Goal: Obtain resource: Obtain resource

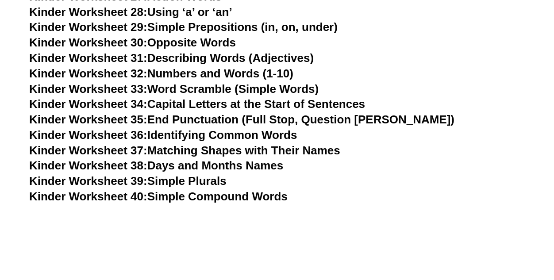
scroll to position [753, 0]
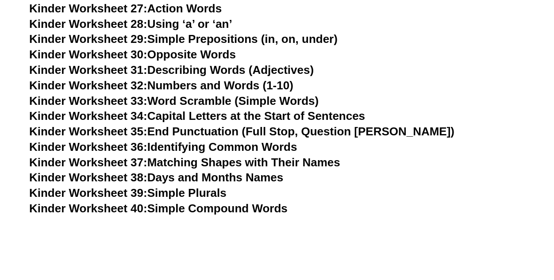
click at [100, 101] on span "Kinder Worksheet 33:" at bounding box center [88, 100] width 118 height 13
click at [492, 136] on h3 "Kinder Worksheet 35: End Punctuation (Full Stop, Question Mark)" at bounding box center [276, 131] width 495 height 15
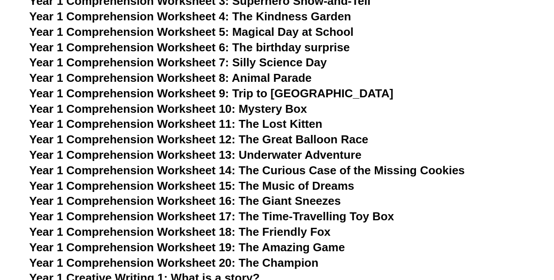
scroll to position [1212, 0]
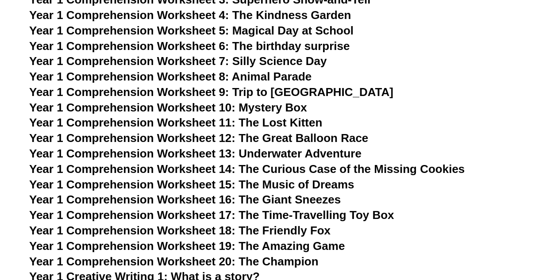
click at [247, 77] on span "Year 1 Comprehension Worksheet 8: Animal Parade" at bounding box center [170, 76] width 282 height 13
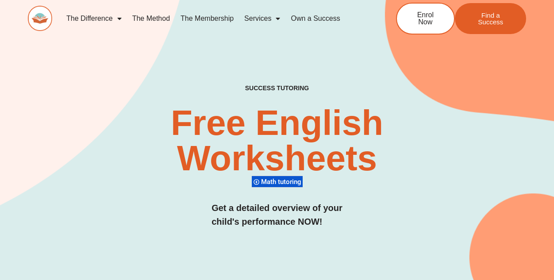
scroll to position [0, 0]
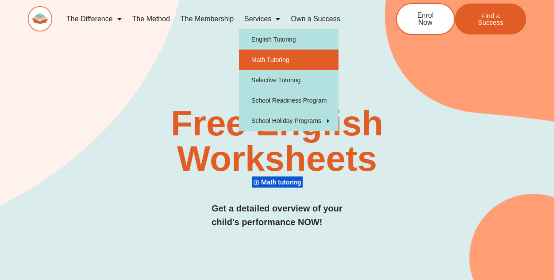
drag, startPoint x: 274, startPoint y: 20, endPoint x: 259, endPoint y: 59, distance: 41.3
click at [259, 59] on link "Math Tutoring" at bounding box center [288, 60] width 99 height 20
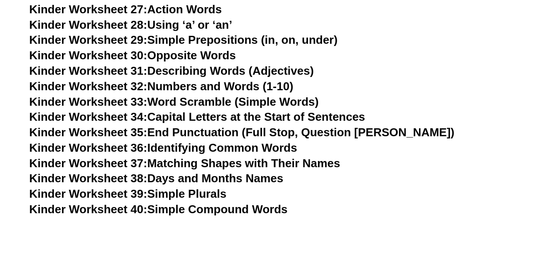
scroll to position [753, 0]
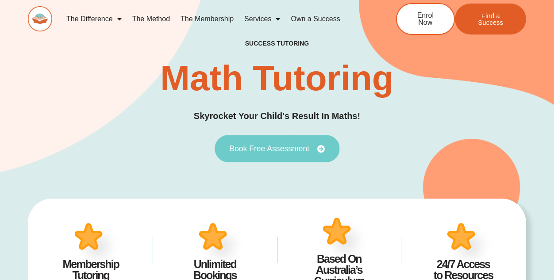
click at [278, 148] on span "Book Free Assessment" at bounding box center [269, 149] width 80 height 8
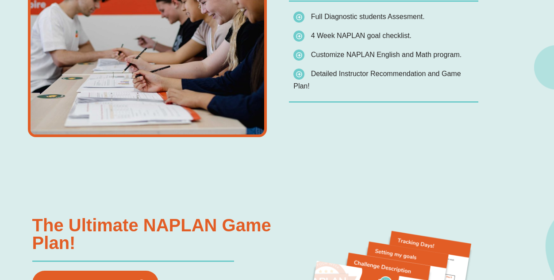
scroll to position [686, 0]
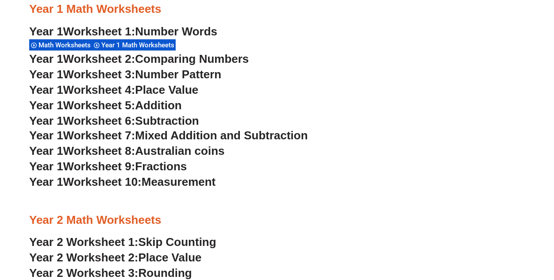
scroll to position [829, 0]
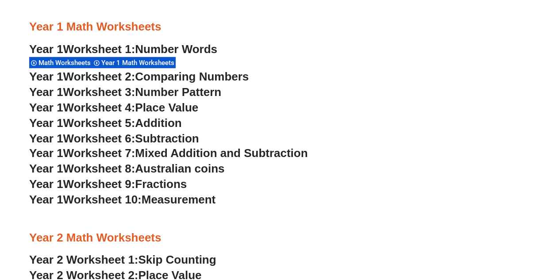
click at [111, 90] on span "Worksheet 3:" at bounding box center [99, 91] width 72 height 13
click at [124, 153] on span "Worksheet 7:" at bounding box center [99, 152] width 72 height 13
